Goal: Navigation & Orientation: Go to known website

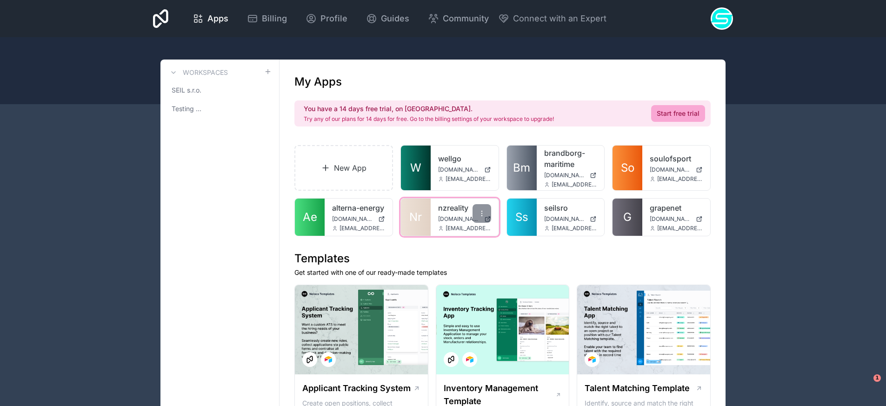
click at [445, 212] on link "nzreality" at bounding box center [464, 207] width 53 height 11
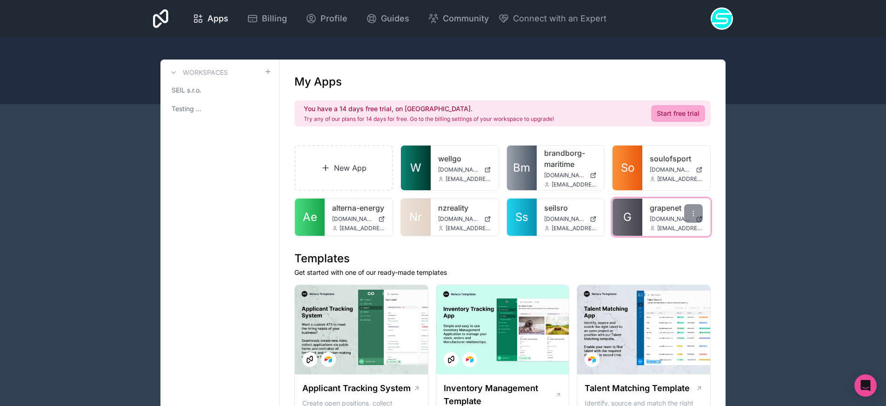
click at [648, 213] on div "grapenet [DOMAIN_NAME] [EMAIL_ADDRESS][DOMAIN_NAME]" at bounding box center [676, 217] width 68 height 37
click at [662, 213] on link "grapenet" at bounding box center [675, 207] width 53 height 11
